Goal: Information Seeking & Learning: Learn about a topic

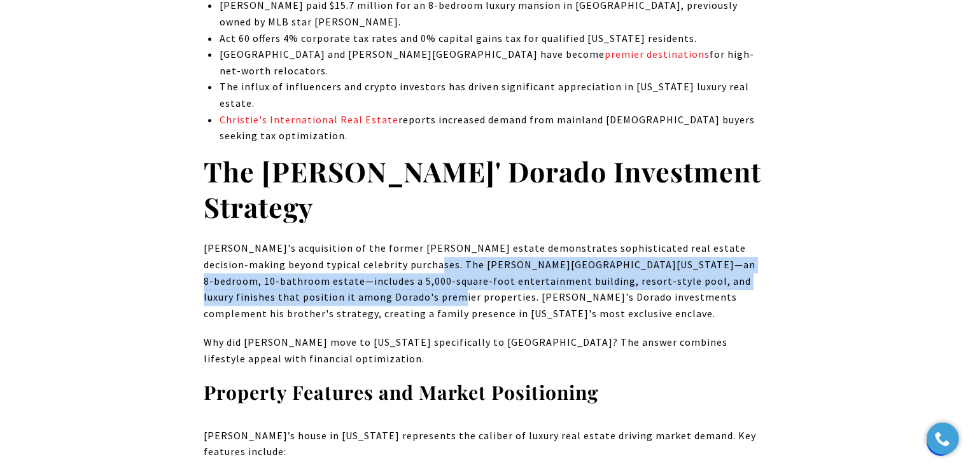
drag, startPoint x: 374, startPoint y: 232, endPoint x: 344, endPoint y: 268, distance: 46.9
click at [344, 268] on p "[PERSON_NAME]'s acquisition of the former [PERSON_NAME] estate demonstrates sop…" at bounding box center [484, 281] width 561 height 81
copy p "The [PERSON_NAME] [US_STATE] mansion—an 8-bedroom, 10-bathroom estate—includes …"
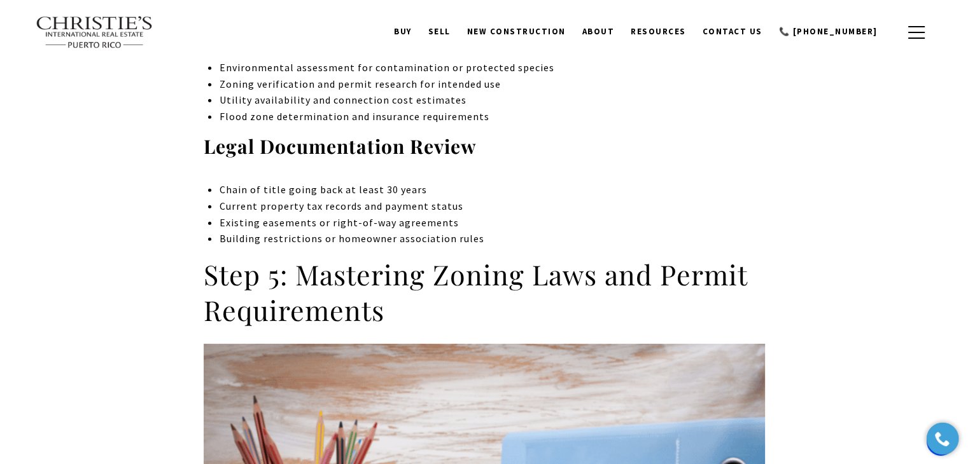
scroll to position [3754, 0]
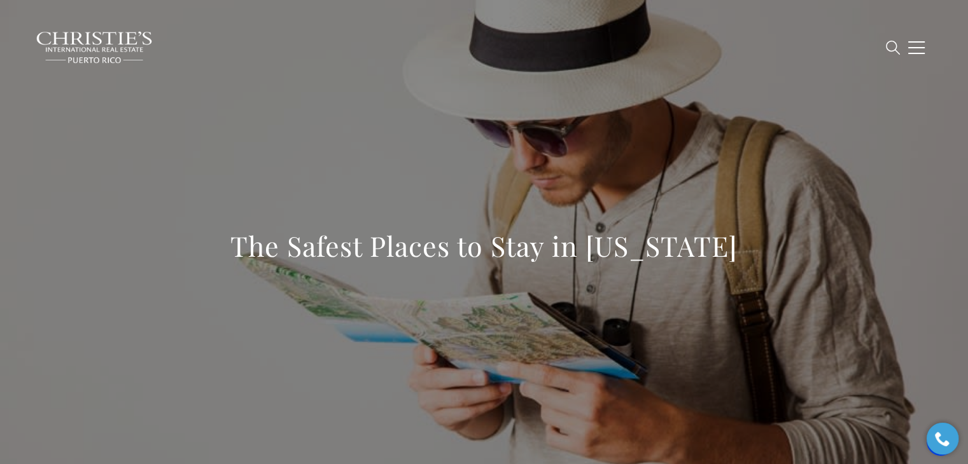
scroll to position [4484, 0]
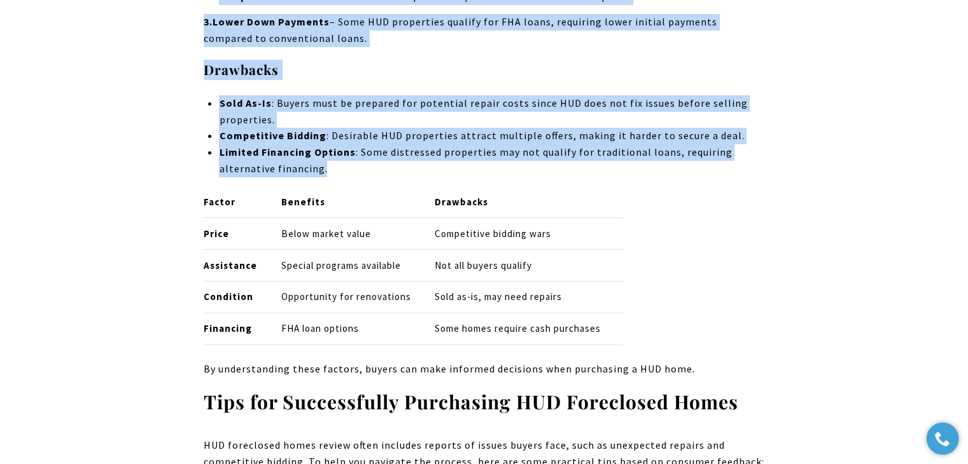
scroll to position [9211, 0]
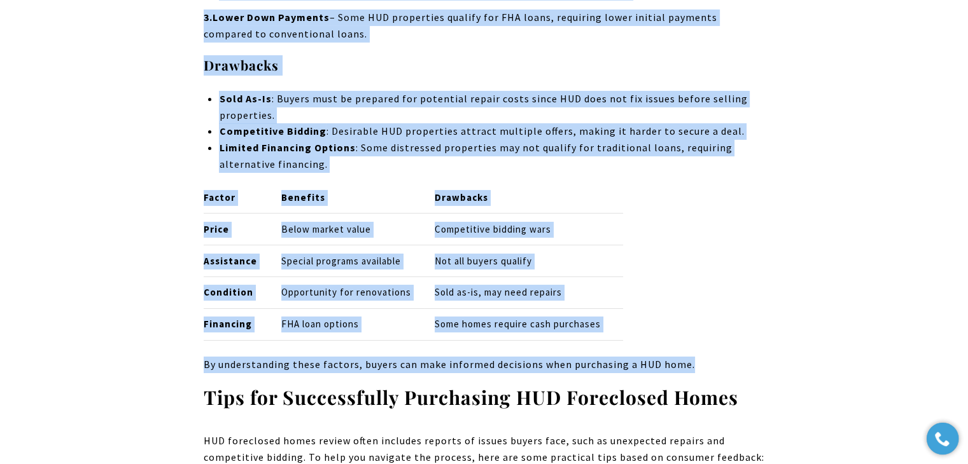
drag, startPoint x: 201, startPoint y: 188, endPoint x: 720, endPoint y: 298, distance: 530.8
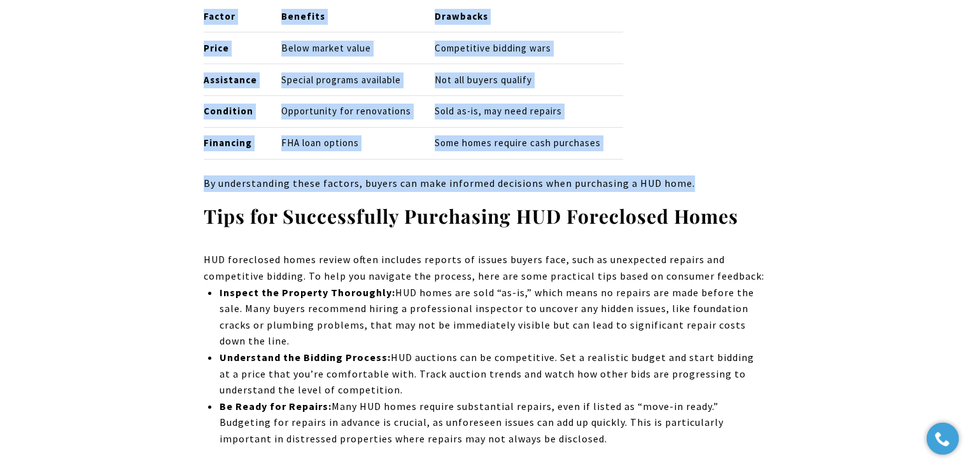
scroll to position [9402, 0]
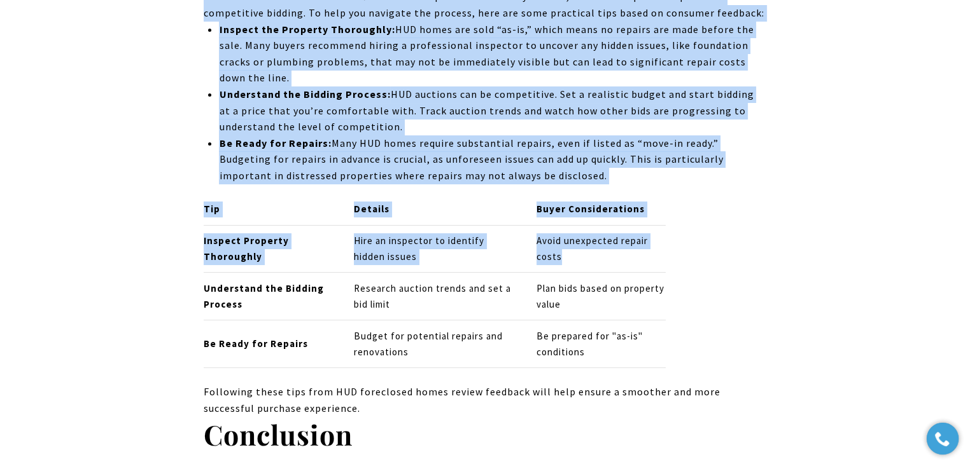
scroll to position [9656, 0]
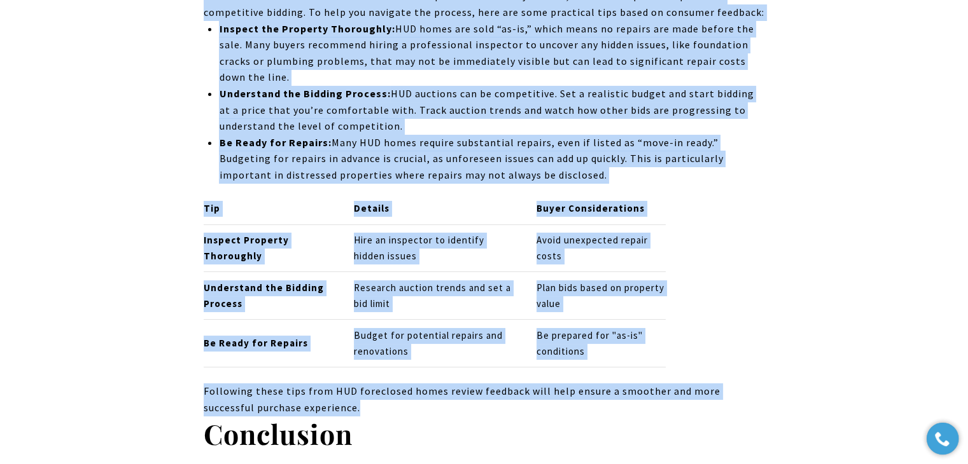
drag, startPoint x: 199, startPoint y: 128, endPoint x: 634, endPoint y: 335, distance: 481.3
copy div "Along with the aforementioned information in regards to HUD housing, it will be…"
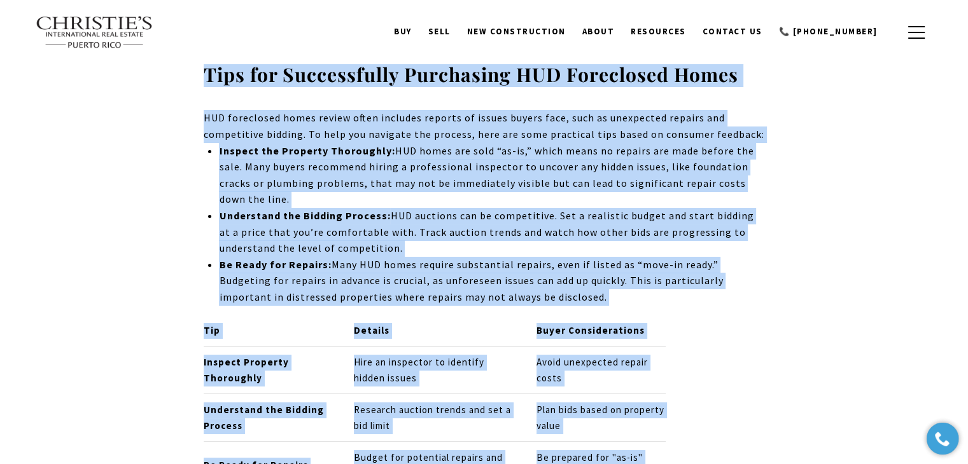
scroll to position [9529, 0]
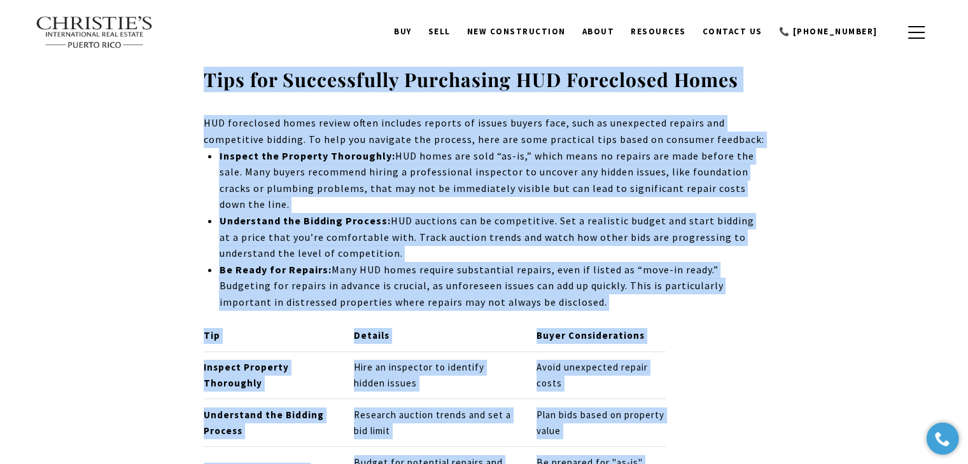
copy div "Along with the aforementioned information in regards to HUD housing, it will be…"
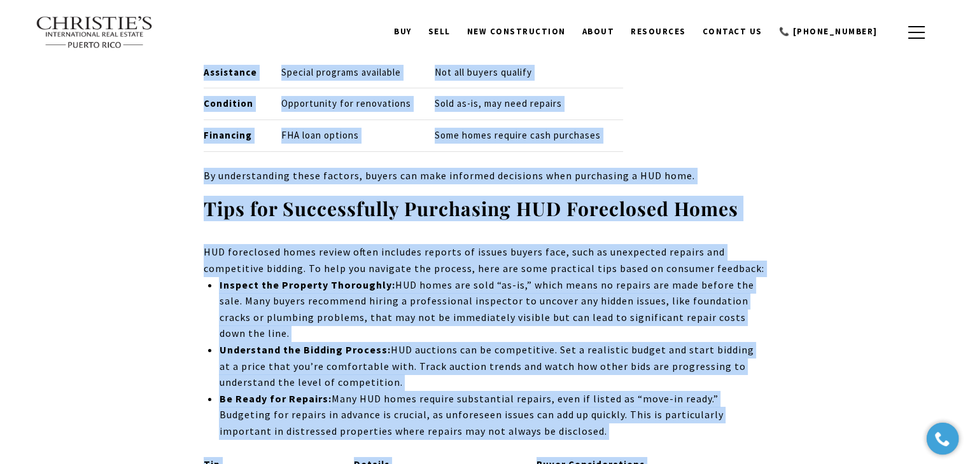
scroll to position [9402, 0]
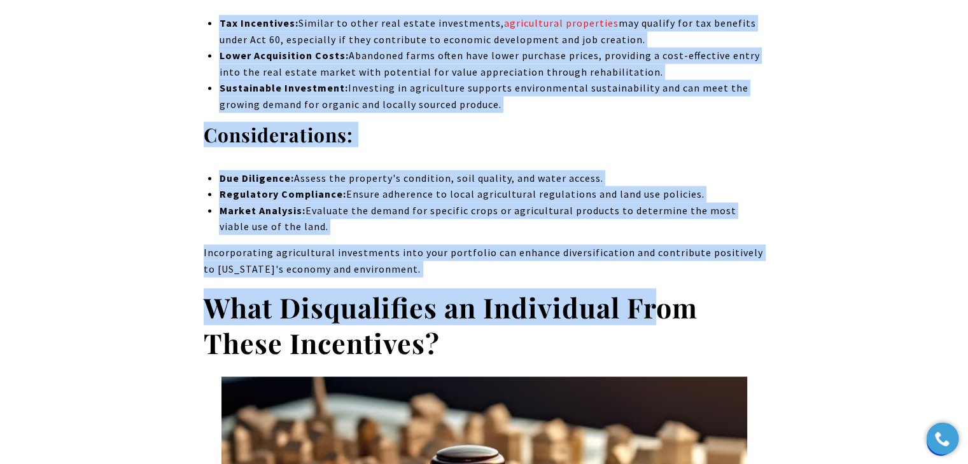
scroll to position [7656, 0]
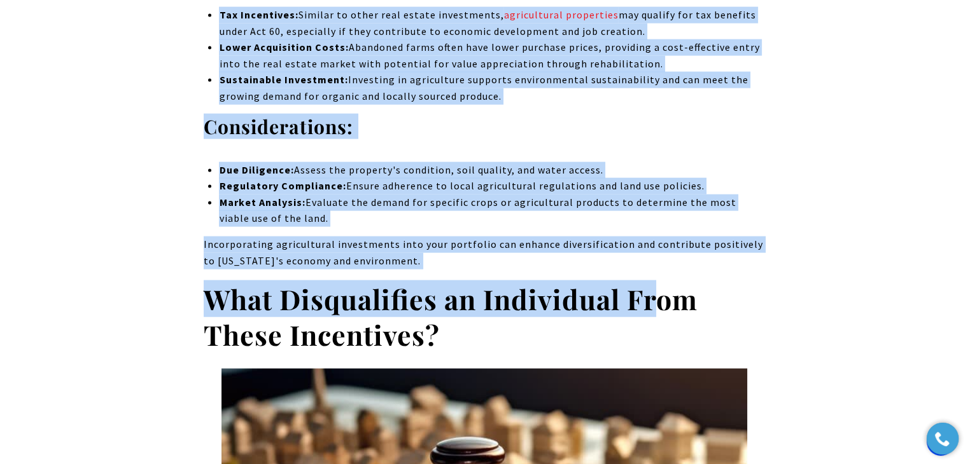
drag, startPoint x: 200, startPoint y: 73, endPoint x: 640, endPoint y: 131, distance: 443.5
copy div "Investing in abandoned or underutilized farms in Puerto Rico presents a unique …"
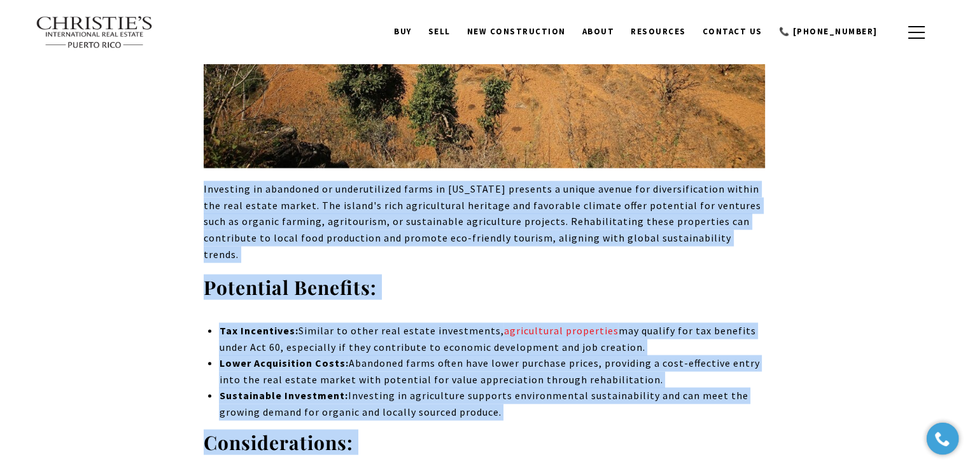
scroll to position [7338, 0]
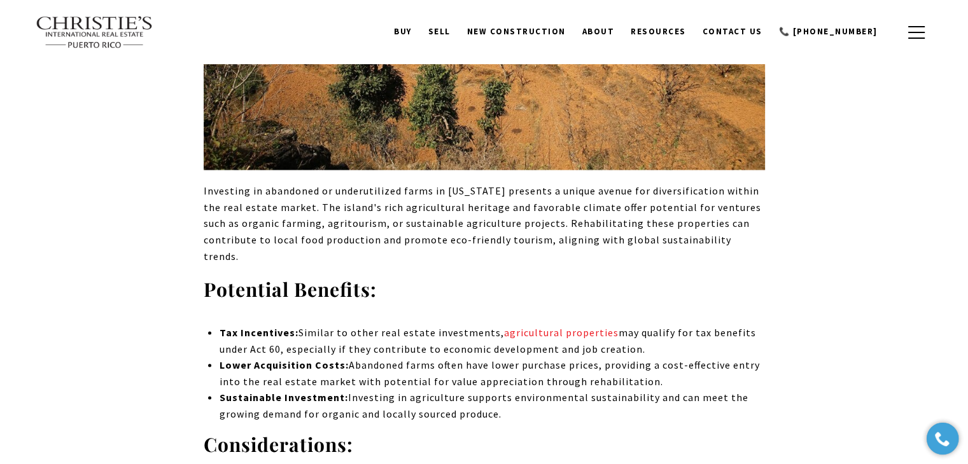
click at [206, 277] on strong "Potential Benefits:" at bounding box center [290, 289] width 173 height 25
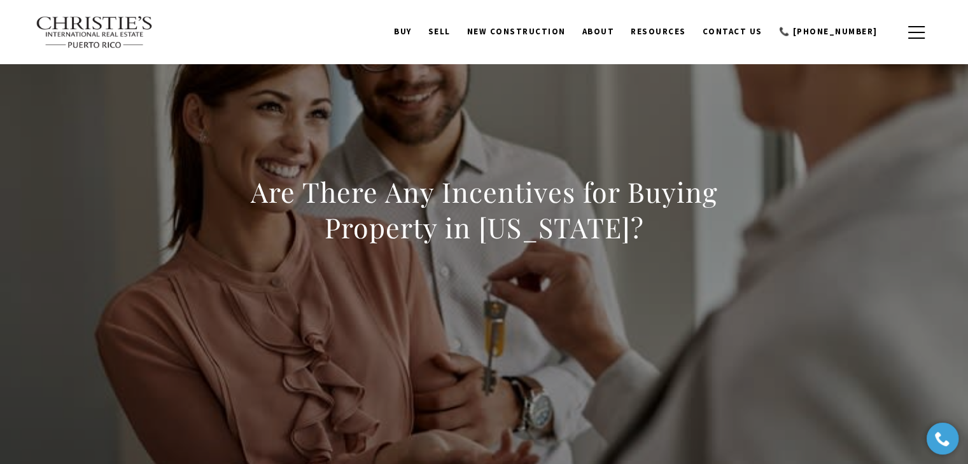
scroll to position [0, 0]
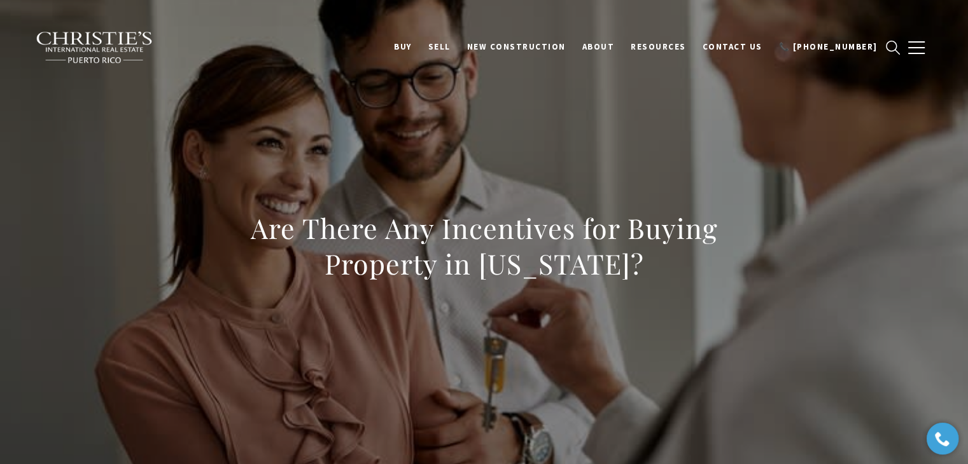
drag, startPoint x: 244, startPoint y: 231, endPoint x: 753, endPoint y: 279, distance: 511.3
click at [753, 279] on h1 "Are There Any Incentives for Buying Property in Puerto Rico?" at bounding box center [484, 246] width 561 height 71
copy h1 "Are There Any Incentives for Buying Property in Puerto Rico?"
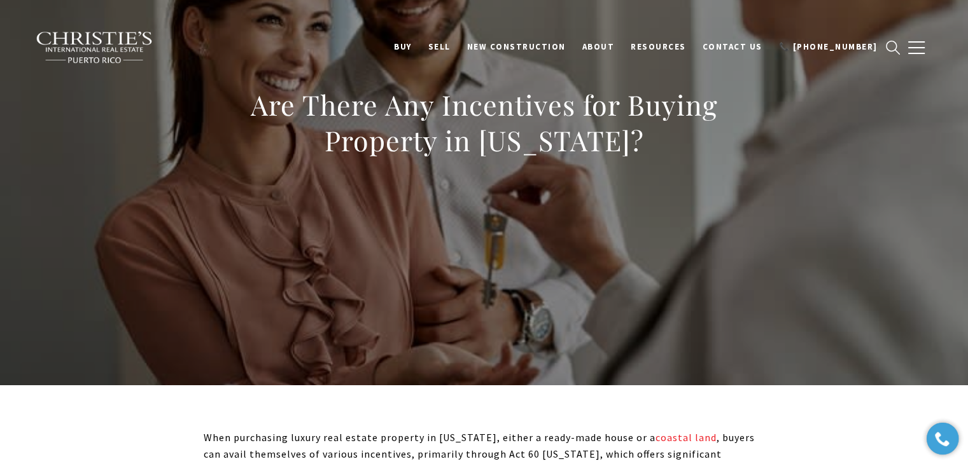
scroll to position [255, 0]
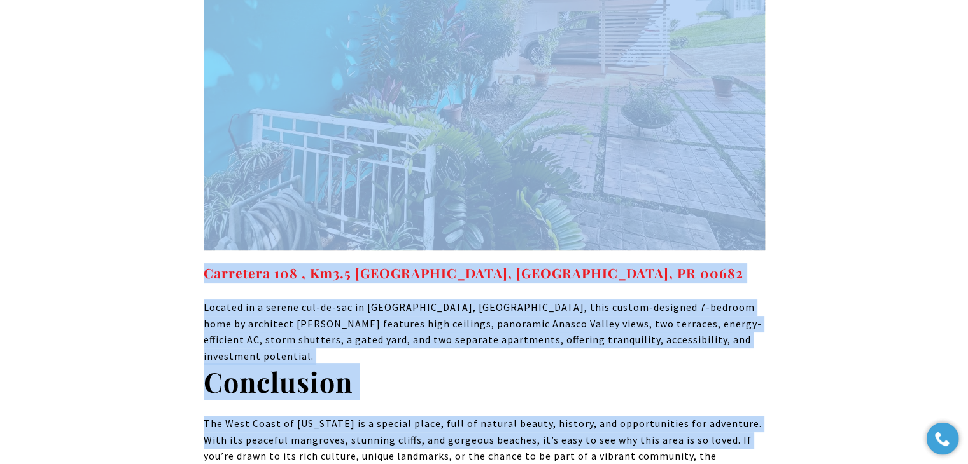
scroll to position [9862, 0]
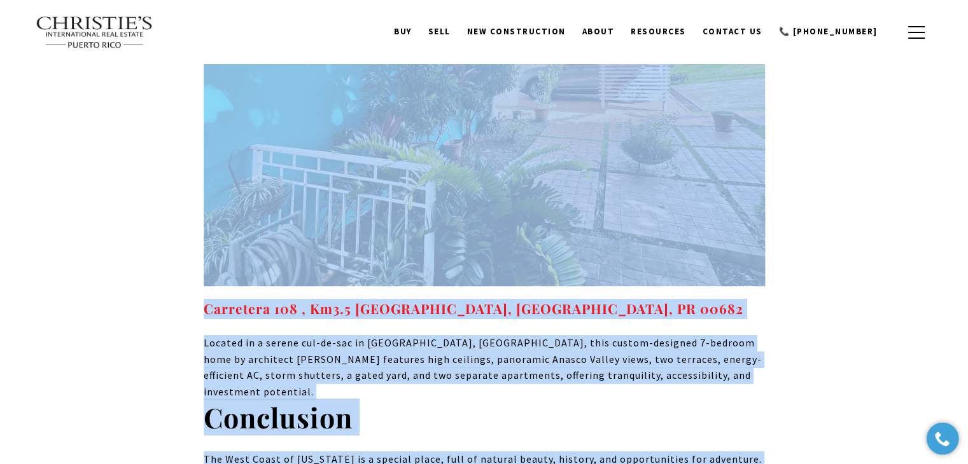
drag, startPoint x: 188, startPoint y: 115, endPoint x: 702, endPoint y: 314, distance: 551.3
copy div "Lor Ipsu Dolor si Ametco Adip el s doeius tempori utla etdolor magnaa, enimadmi…"
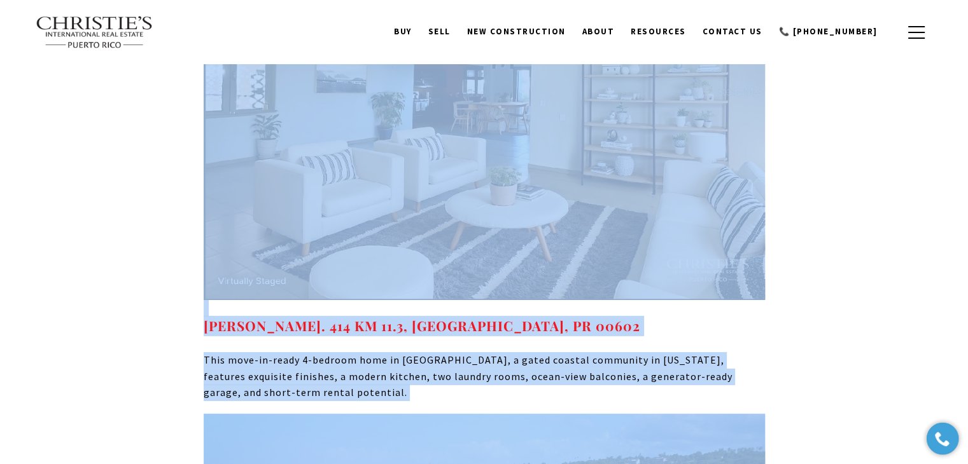
scroll to position [8781, 0]
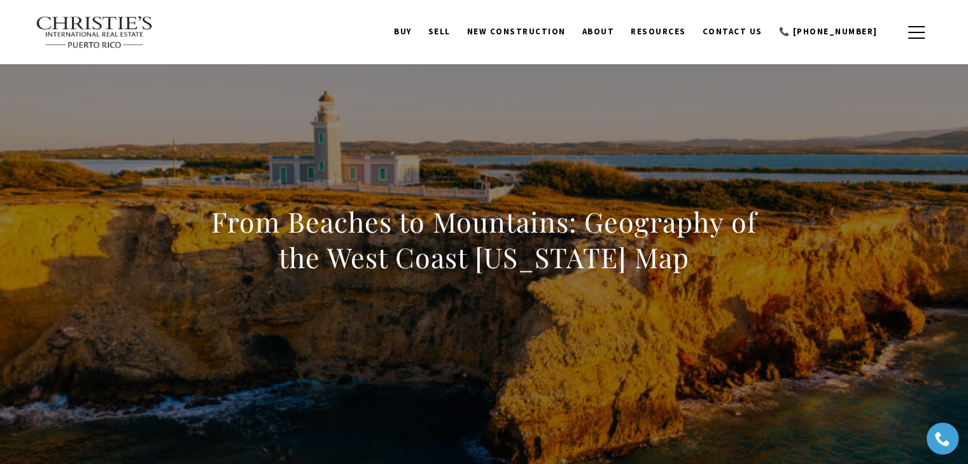
scroll to position [0, 0]
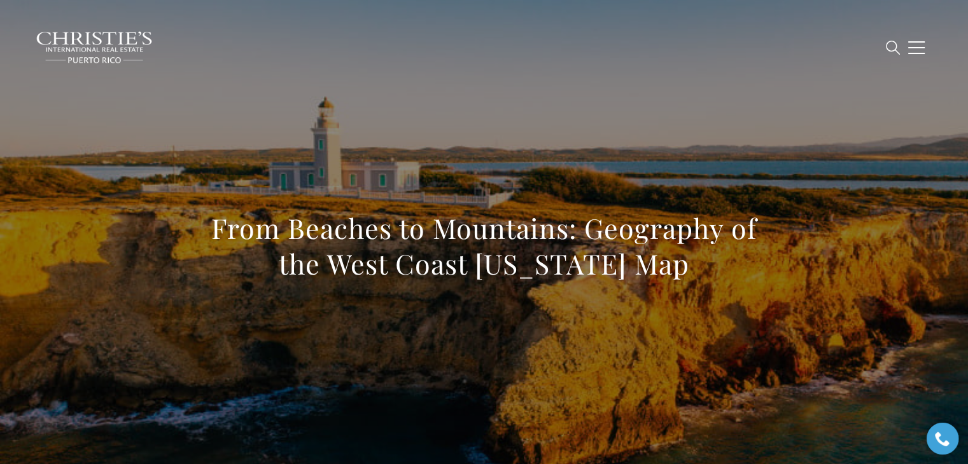
drag, startPoint x: 708, startPoint y: 265, endPoint x: 122, endPoint y: 242, distance: 585.8
click at [122, 242] on div "From Beaches to Mountains: Geography of the West Coast [US_STATE] Map" at bounding box center [484, 255] width 891 height 382
copy h1 "From Beaches to Mountains: Geography of the West Coast [US_STATE] Map"
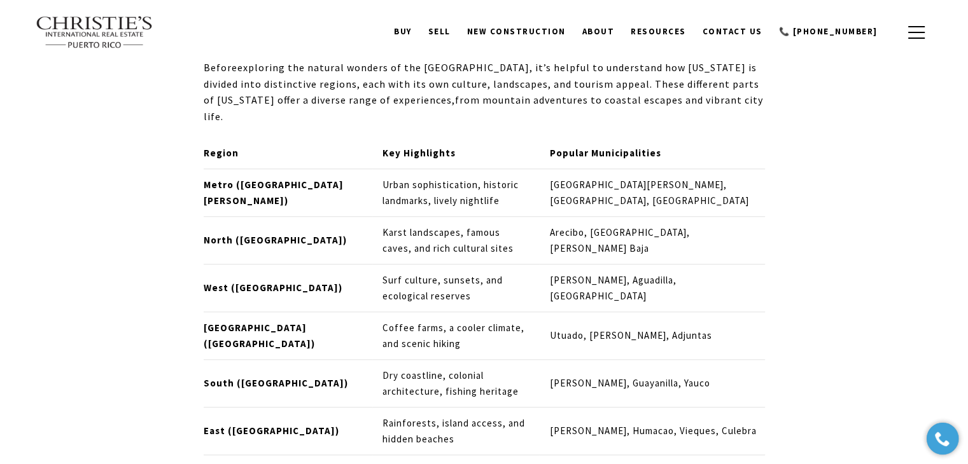
scroll to position [1273, 0]
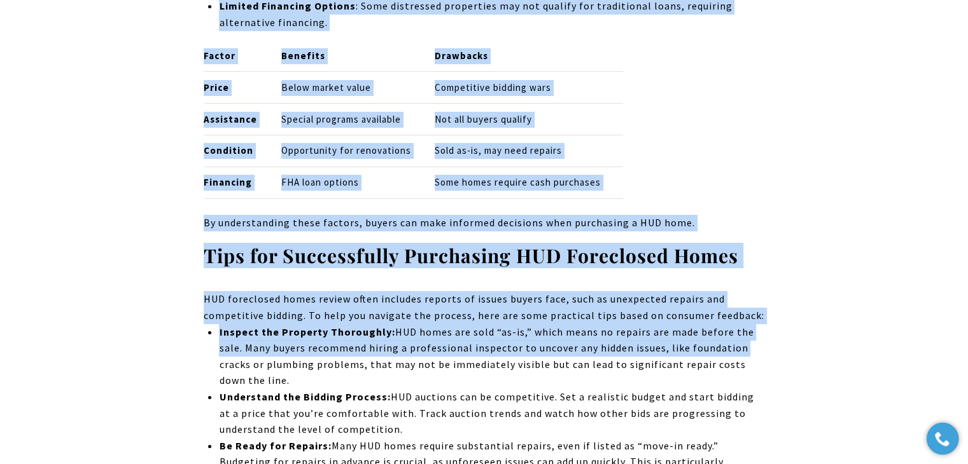
scroll to position [9402, 0]
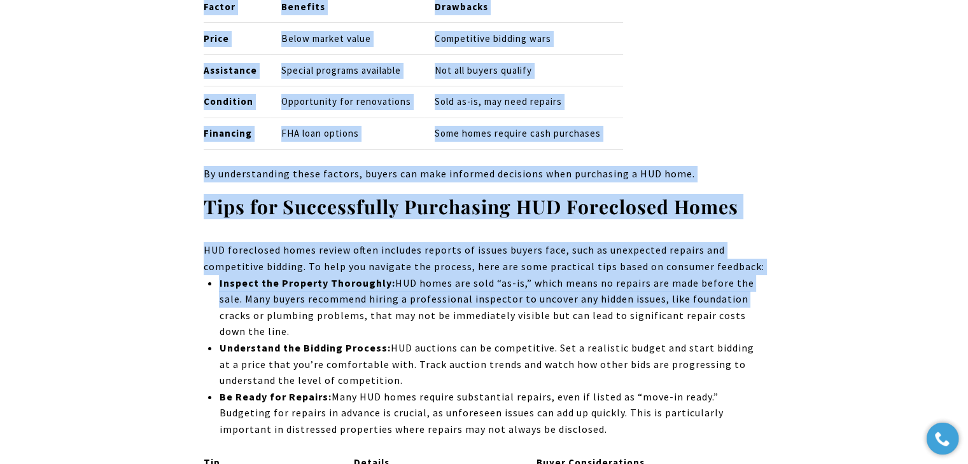
drag, startPoint x: 192, startPoint y: 122, endPoint x: 766, endPoint y: 367, distance: 624.4
copy div "Along with the aforementioned information in regards to HUD housing, it will be…"
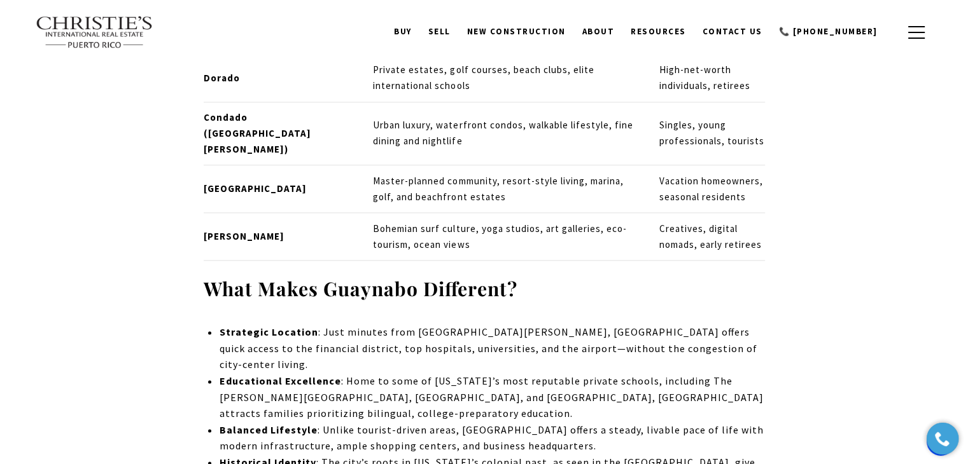
scroll to position [1496, 0]
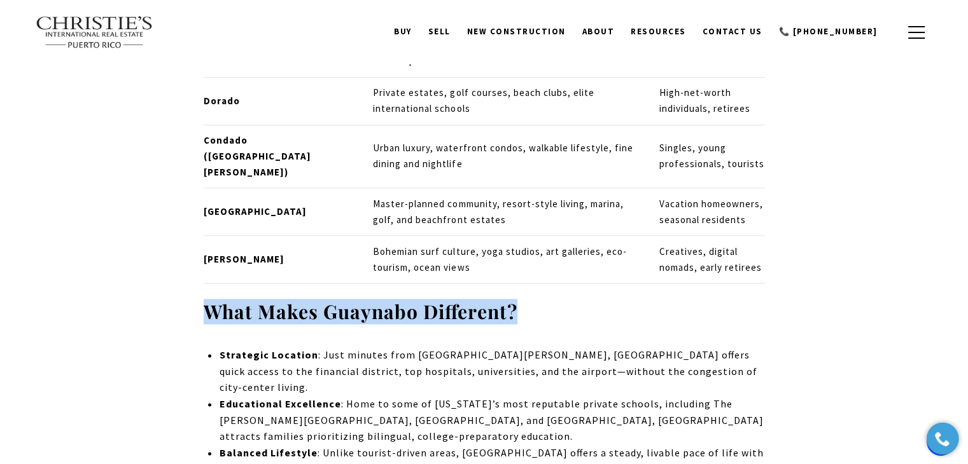
drag, startPoint x: 524, startPoint y: 245, endPoint x: 207, endPoint y: 245, distance: 316.9
click at [207, 300] on h3 "What Makes Guaynabo Different?" at bounding box center [484, 312] width 561 height 25
copy strong "What Makes Guaynabo Different?"
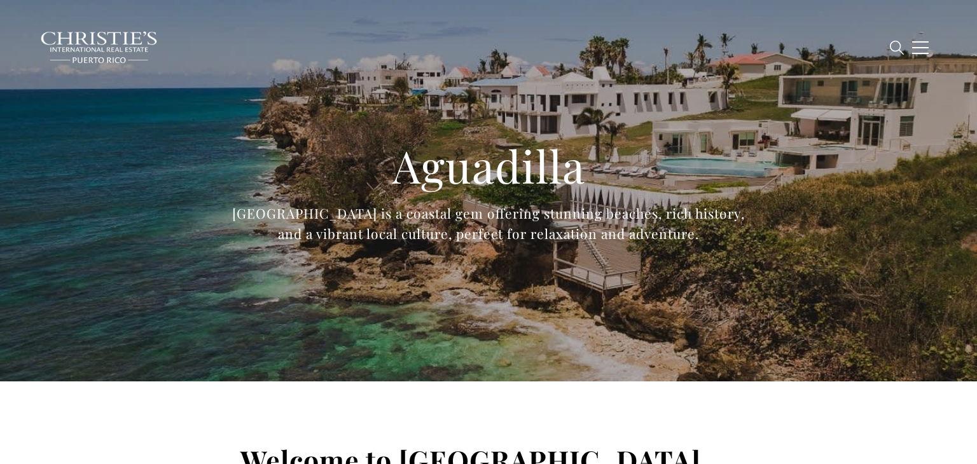
type input "**********"
type input "*********"
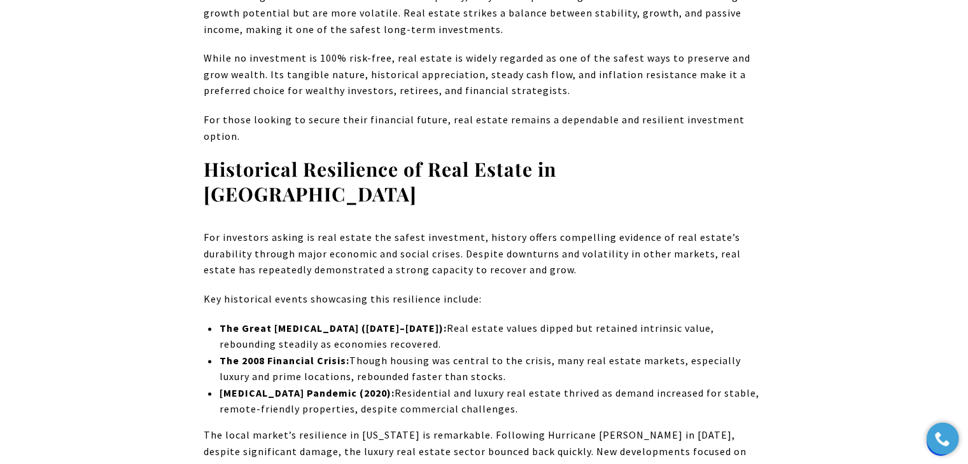
scroll to position [1516, 0]
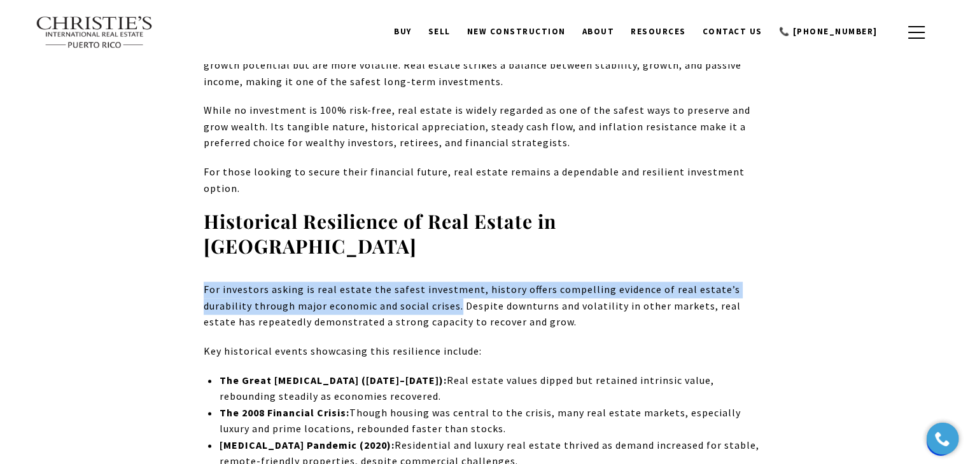
drag, startPoint x: 457, startPoint y: 249, endPoint x: 143, endPoint y: 235, distance: 314.7
copy p "For investors asking is real estate the safest investment, history offers compe…"
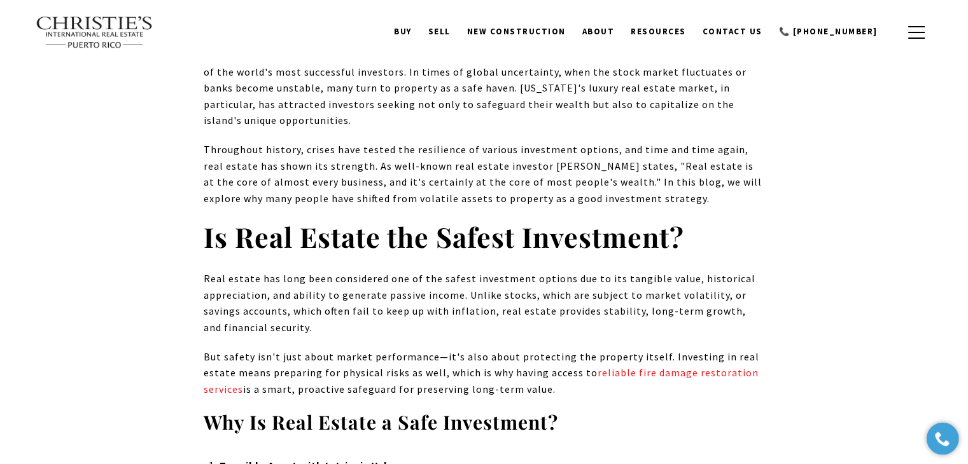
scroll to position [498, 0]
